Goal: Task Accomplishment & Management: Manage account settings

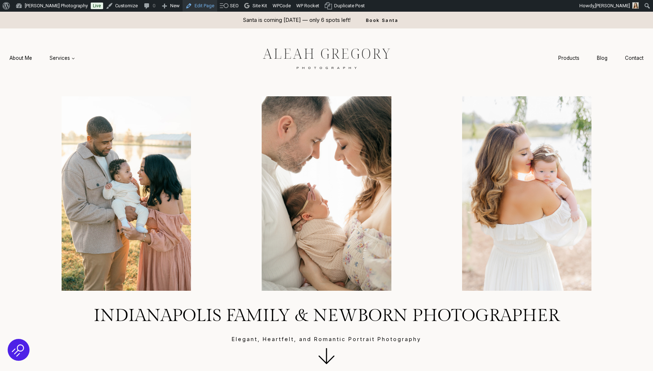
click at [200, 4] on link "Edit Page" at bounding box center [200, 6] width 35 height 12
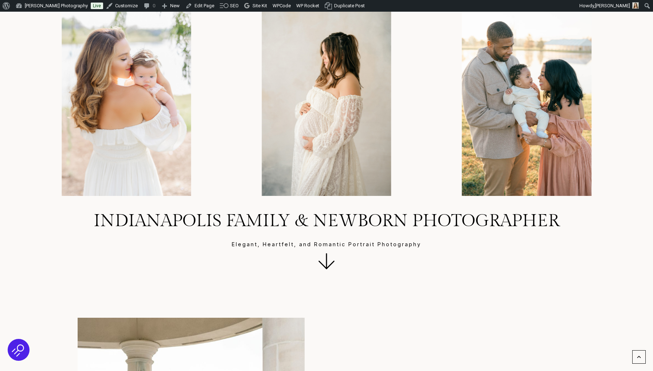
scroll to position [95, 0]
click at [319, 246] on p "Elegant, Heartfelt, and Romantic Portrait Photography" at bounding box center [326, 244] width 618 height 8
click at [296, 244] on p "Elegant, Heartfelt, and Romantic Portrait Photography" at bounding box center [326, 244] width 618 height 8
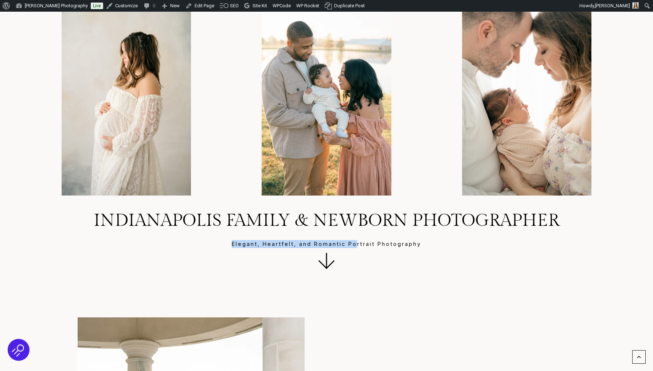
drag, startPoint x: 229, startPoint y: 239, endPoint x: 358, endPoint y: 240, distance: 129.3
click at [358, 240] on p "Elegant, Heartfelt, and Romantic Portrait Photography" at bounding box center [326, 244] width 618 height 8
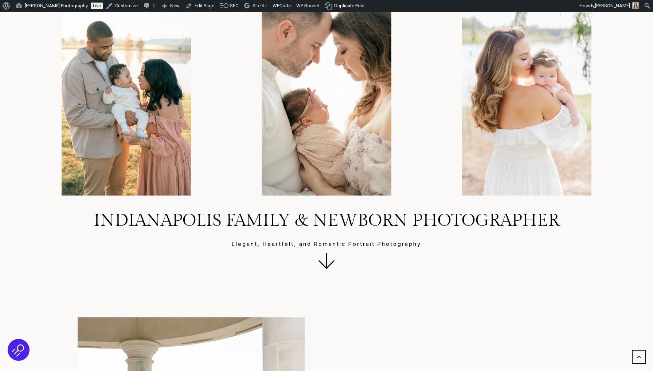
click at [267, 243] on p "Elegant, Heartfelt, and Romantic Portrait Photography" at bounding box center [326, 244] width 618 height 8
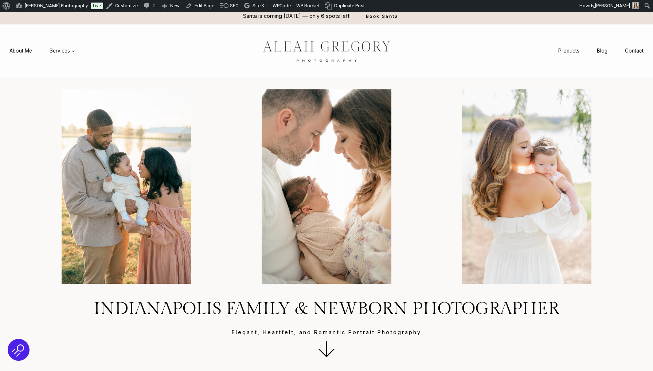
scroll to position [7, 0]
drag, startPoint x: 229, startPoint y: 332, endPoint x: 454, endPoint y: 342, distance: 224.6
click at [454, 342] on div "Indianapolis Family & Newborn Photographer Elegant, Heartfelt, and Romantic Por…" at bounding box center [326, 329] width 618 height 63
copy p "Elegant, Heartfelt, and Romantic Portrait Photography"
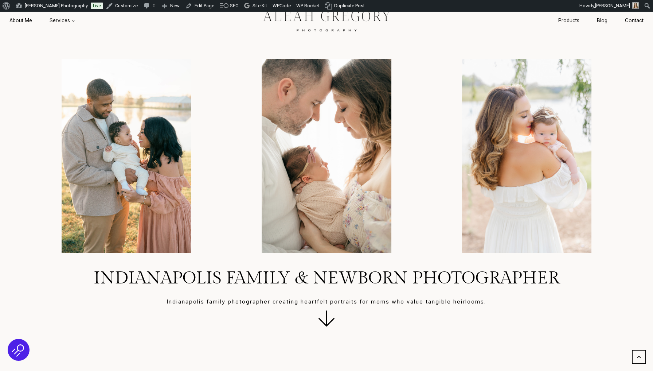
scroll to position [38, 0]
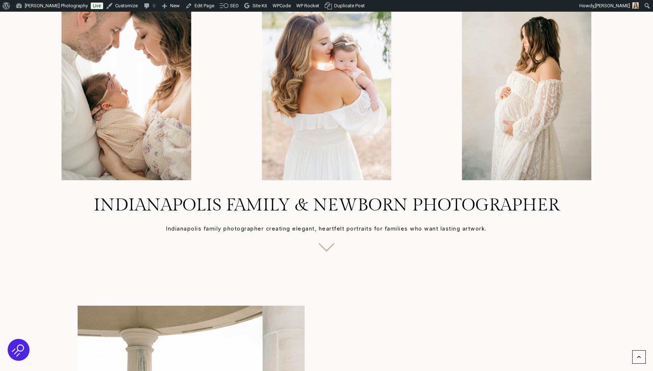
click at [326, 250] on polyline at bounding box center [326, 246] width 15 height 7
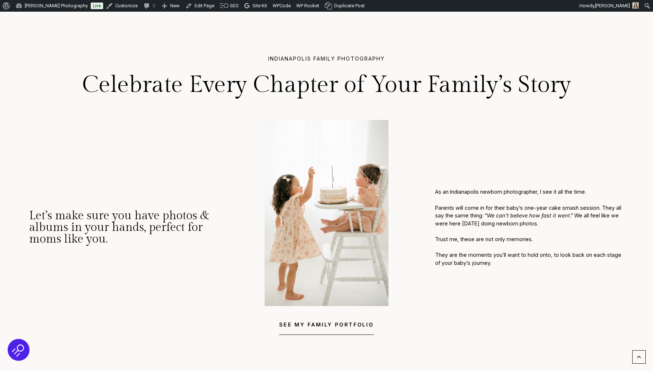
scroll to position [684, 0]
